Goal: Information Seeking & Learning: Learn about a topic

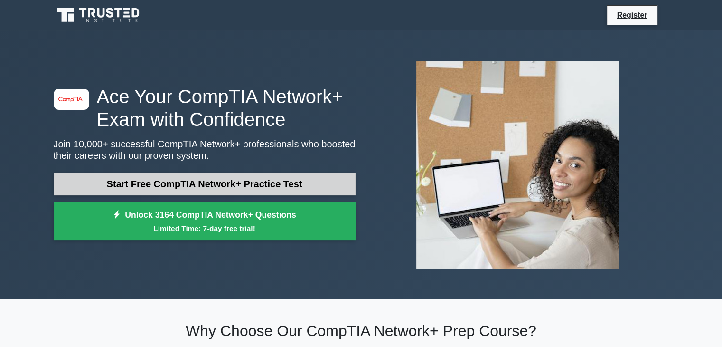
click at [155, 181] on link "Start Free CompTIA Network+ Practice Test" at bounding box center [205, 183] width 302 height 23
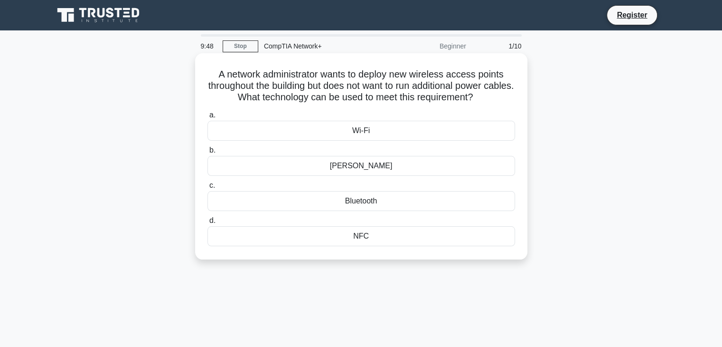
click at [368, 166] on div "[PERSON_NAME]" at bounding box center [361, 166] width 308 height 20
click at [207, 153] on input "[PERSON_NAME]" at bounding box center [207, 150] width 0 height 6
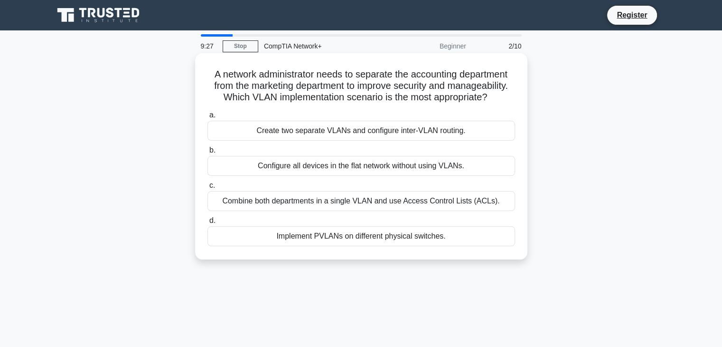
click at [302, 129] on div "Create two separate VLANs and configure inter-VLAN routing." at bounding box center [361, 131] width 308 height 20
click at [207, 118] on input "a. Create two separate VLANs and configure inter-VLAN routing." at bounding box center [207, 115] width 0 height 6
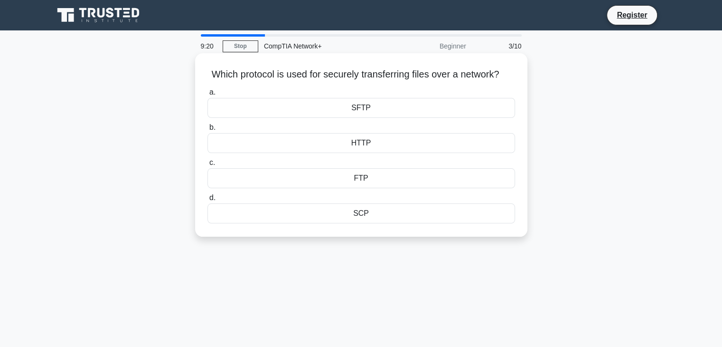
click at [384, 188] on div "FTP" at bounding box center [361, 178] width 308 height 20
click at [207, 166] on input "c. FTP" at bounding box center [207, 163] width 0 height 6
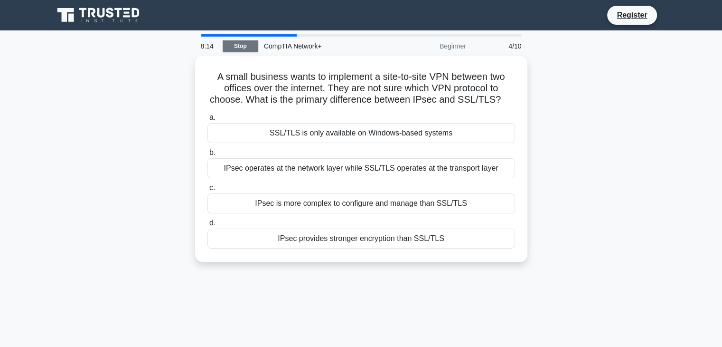
click at [241, 46] on link "Stop" at bounding box center [241, 46] width 36 height 12
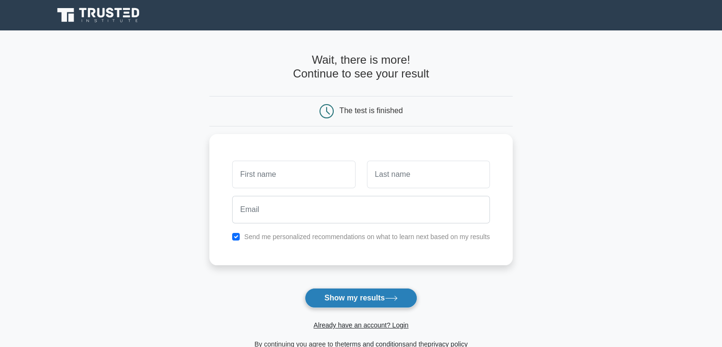
click at [336, 296] on button "Show my results" at bounding box center [361, 298] width 112 height 20
